Goal: Complete application form: Complete application form

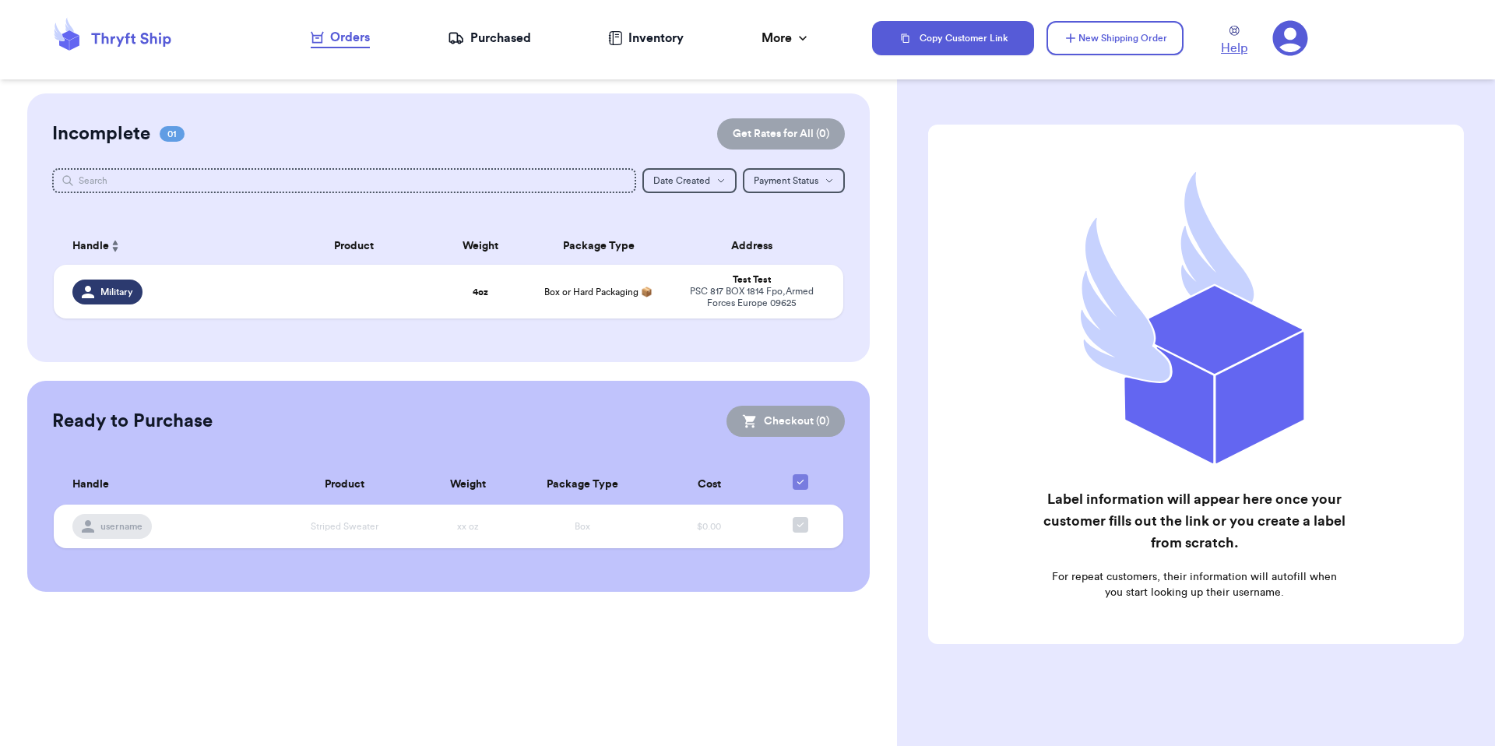
drag, startPoint x: 1287, startPoint y: 46, endPoint x: 1244, endPoint y: 44, distance: 43.7
click at [1288, 46] on icon at bounding box center [1290, 38] width 36 height 36
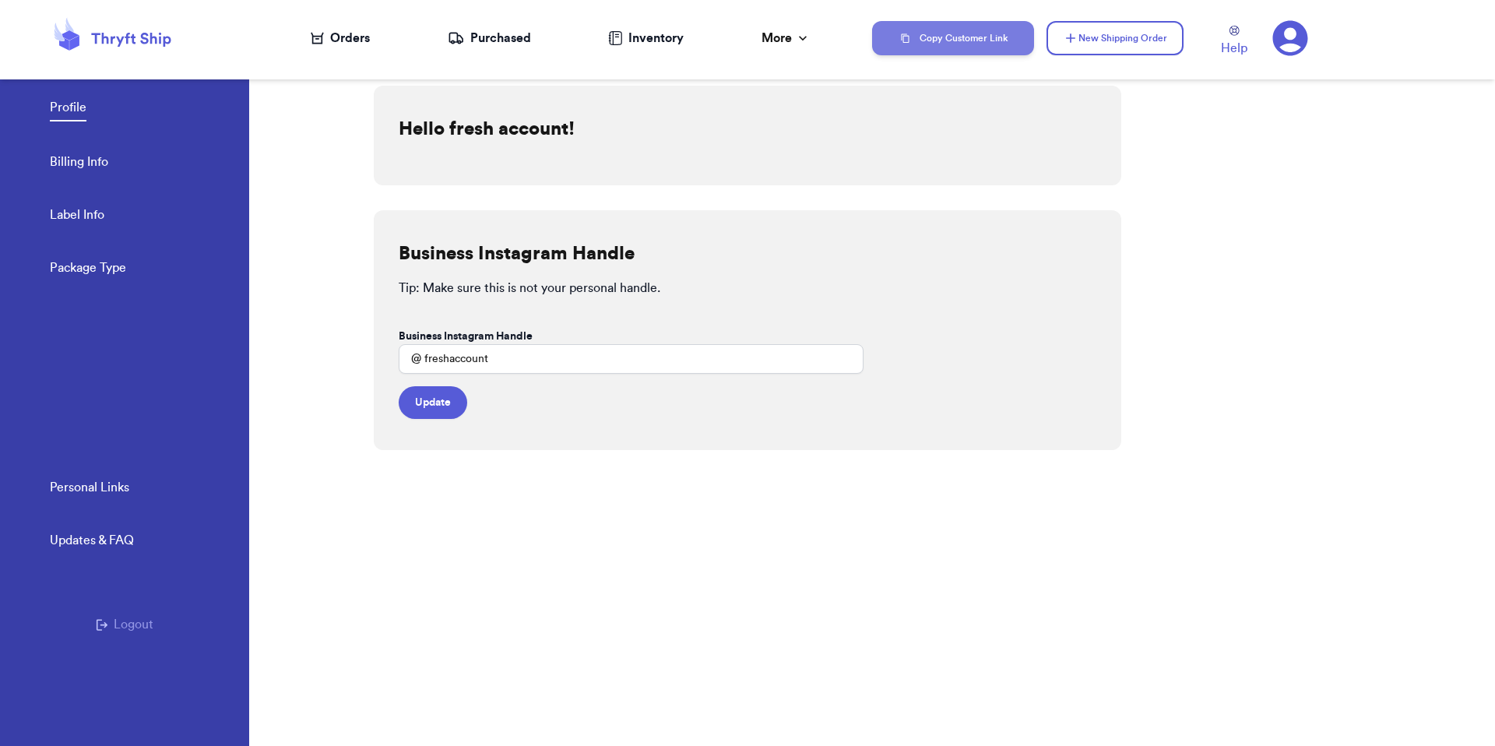
click at [1004, 44] on button "Copy Customer Link" at bounding box center [953, 38] width 162 height 34
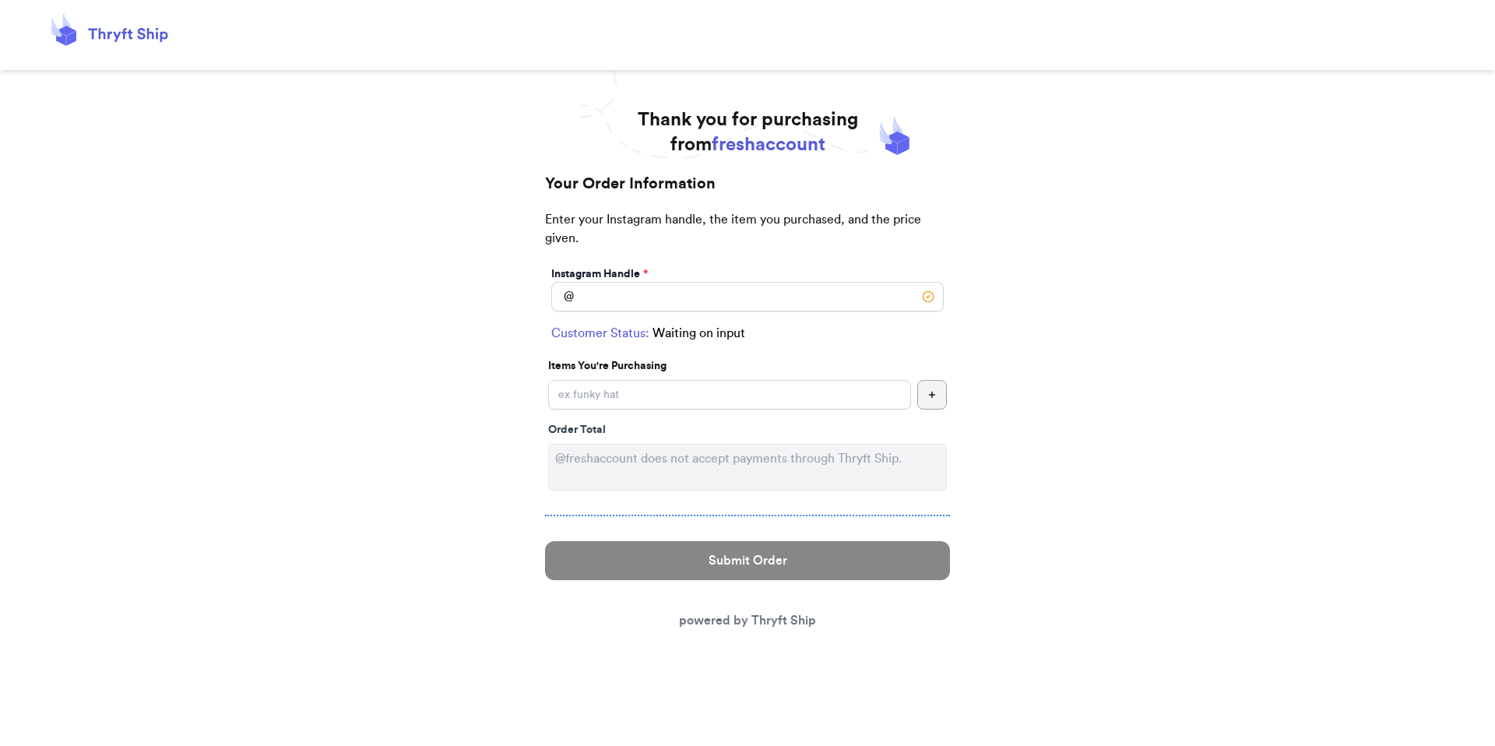
click at [694, 279] on div "Instagram Handle *" at bounding box center [747, 274] width 392 height 16
click at [694, 293] on input "Instagram Handle *" at bounding box center [747, 297] width 392 height 30
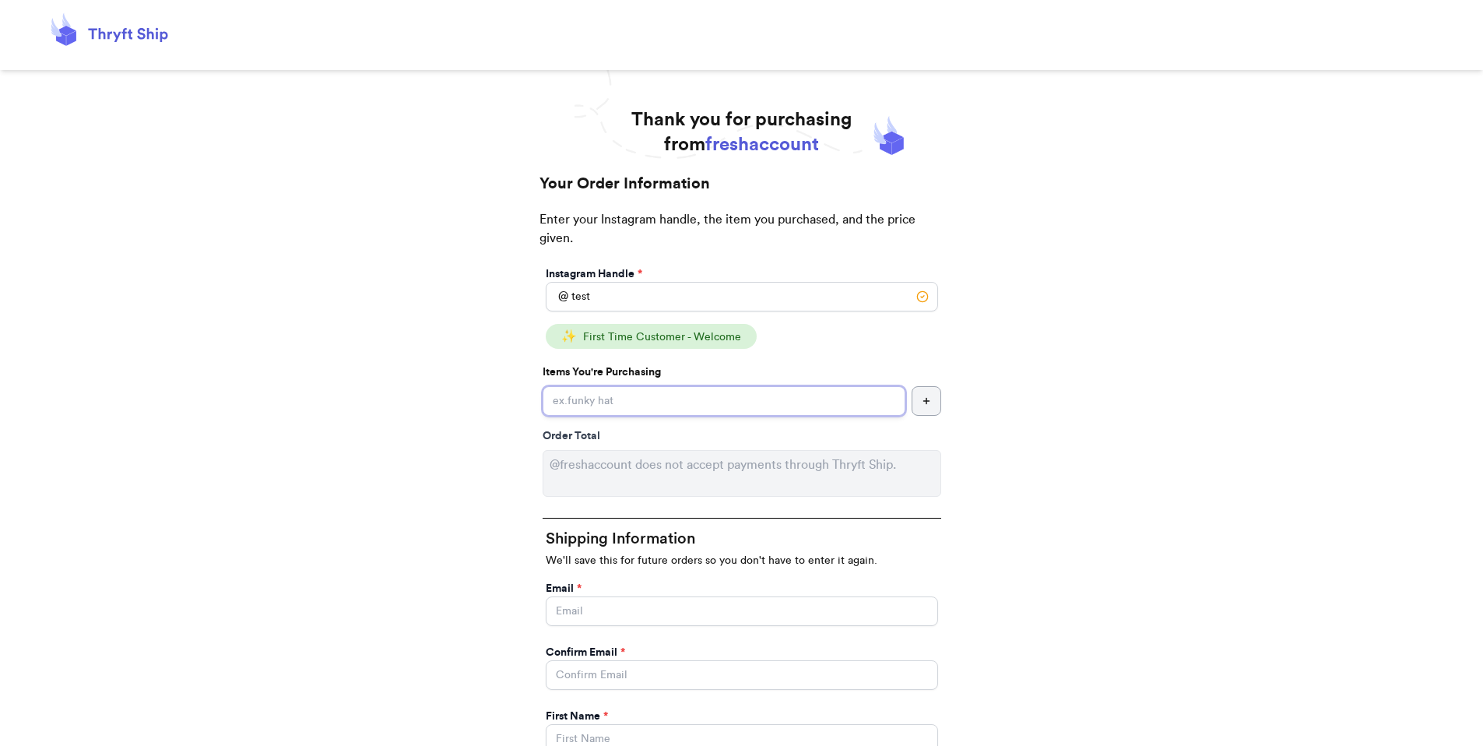
click at [678, 400] on input "Instagram Handle *" at bounding box center [724, 401] width 363 height 30
click at [652, 297] on input "test" at bounding box center [742, 297] width 392 height 30
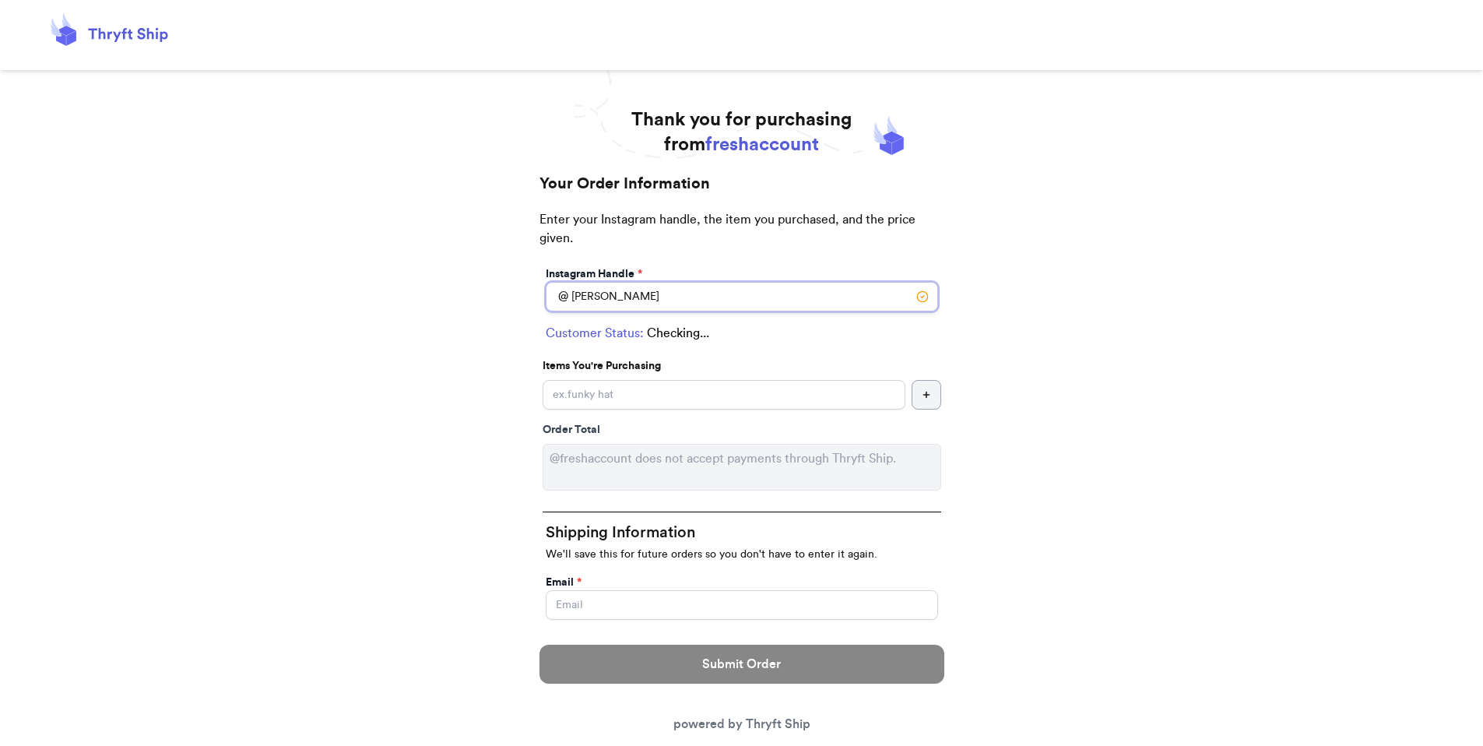
type input "valeria"
select select "AE"
type input "FPO"
type input "09622"
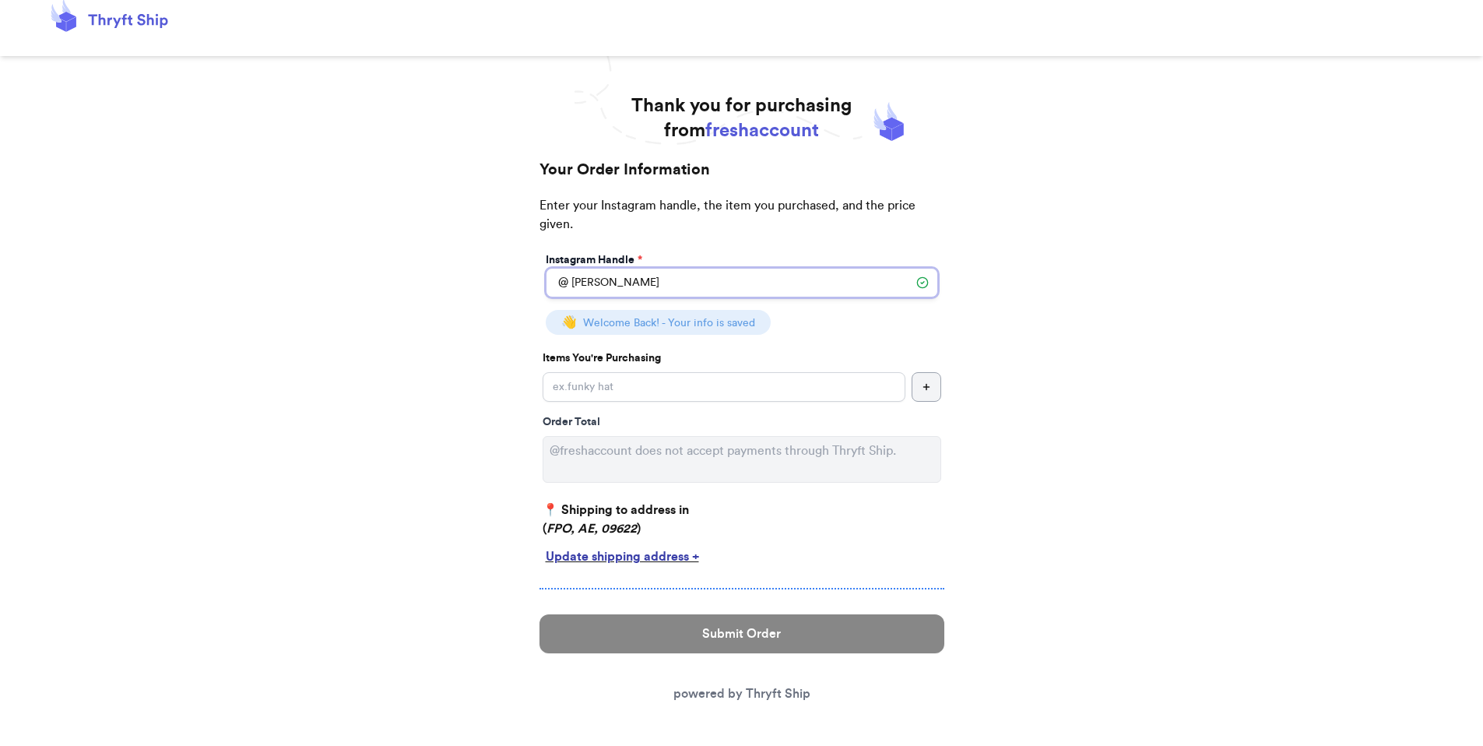
scroll to position [15, 0]
type input "valeria"
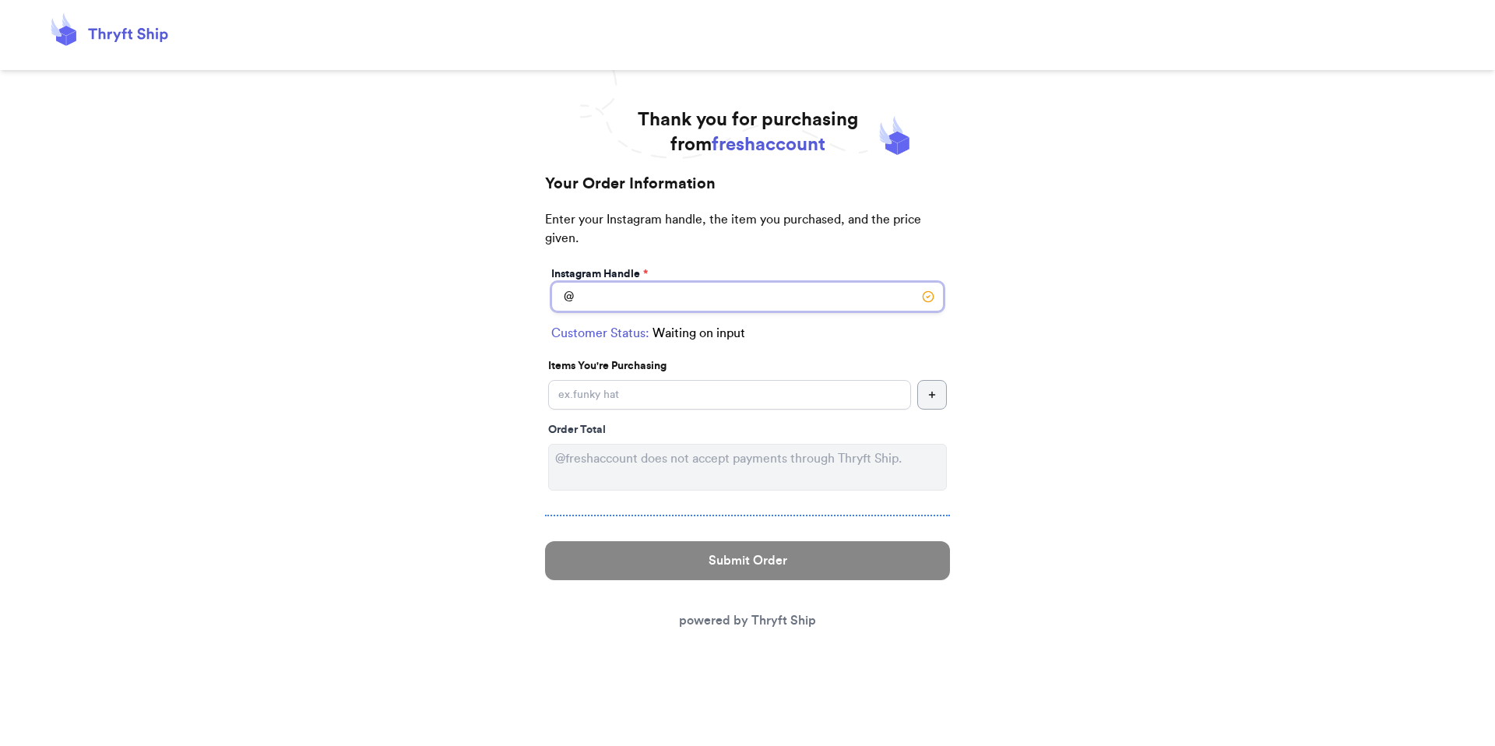
click at [742, 292] on input "Instagram Handle *" at bounding box center [747, 297] width 392 height 30
